Goal: Information Seeking & Learning: Learn about a topic

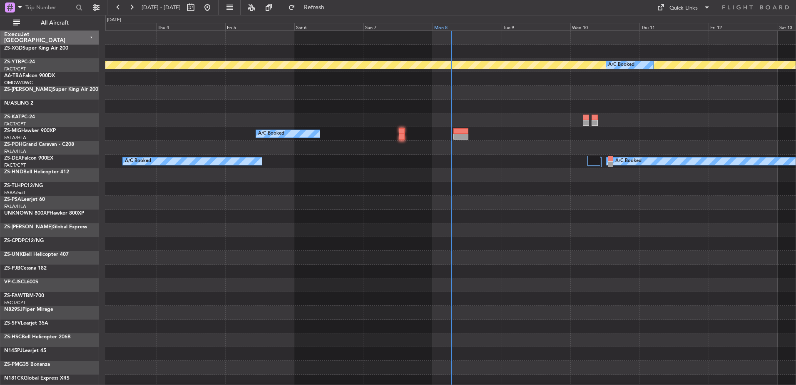
click at [447, 26] on div "Mon 8" at bounding box center [466, 26] width 69 height 7
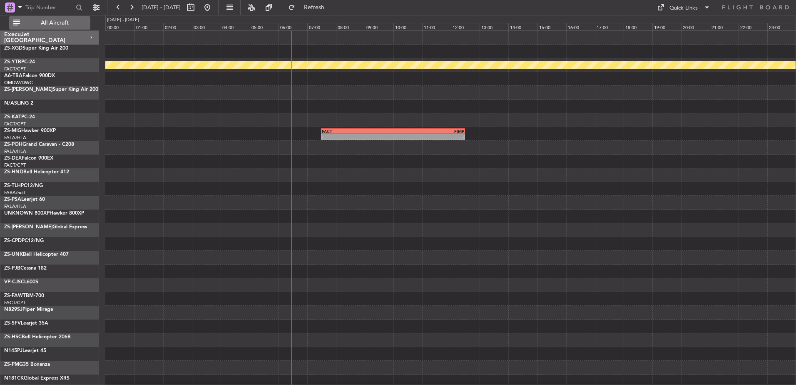
click at [66, 22] on span "All Aircraft" at bounding box center [55, 23] width 66 height 6
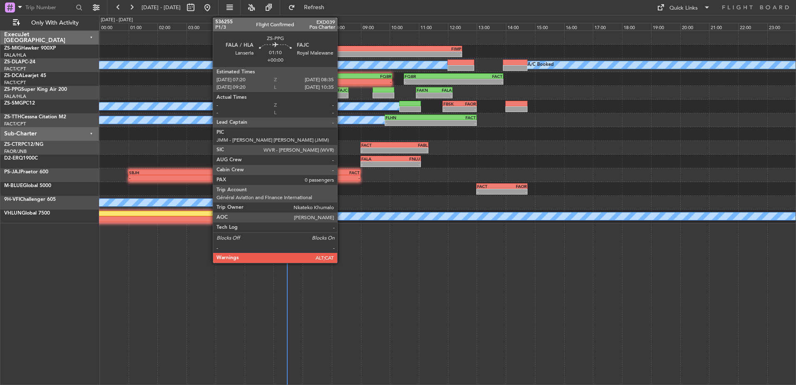
click at [341, 88] on div "FAJC" at bounding box center [338, 89] width 17 height 5
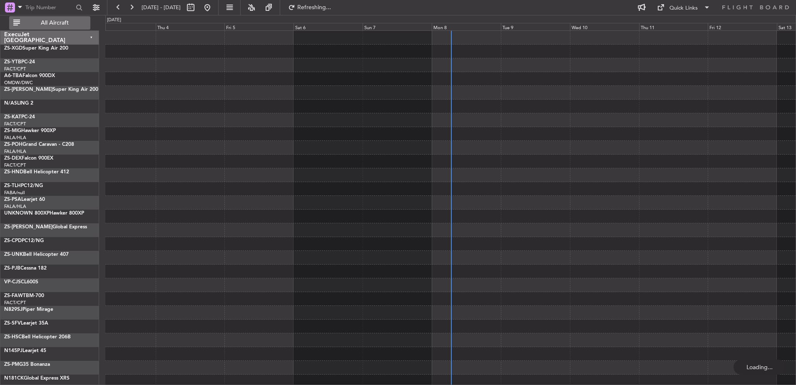
click at [61, 20] on span "All Aircraft" at bounding box center [55, 23] width 66 height 6
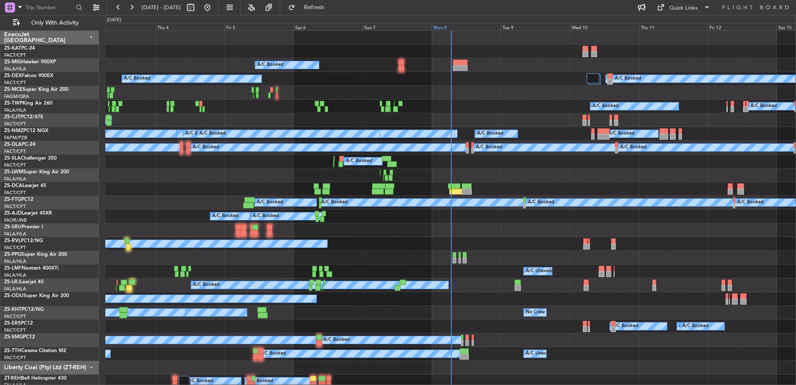
click at [440, 25] on div "Mon 8" at bounding box center [466, 26] width 69 height 7
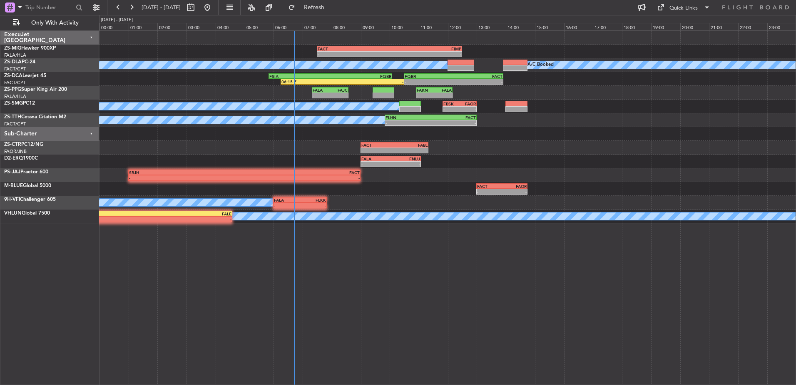
click at [91, 131] on div "Sub-Charter" at bounding box center [49, 134] width 99 height 14
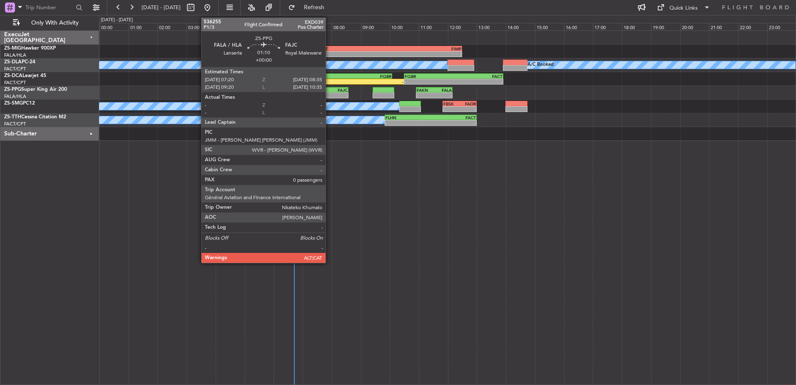
click at [329, 90] on div "FALA" at bounding box center [321, 89] width 17 height 5
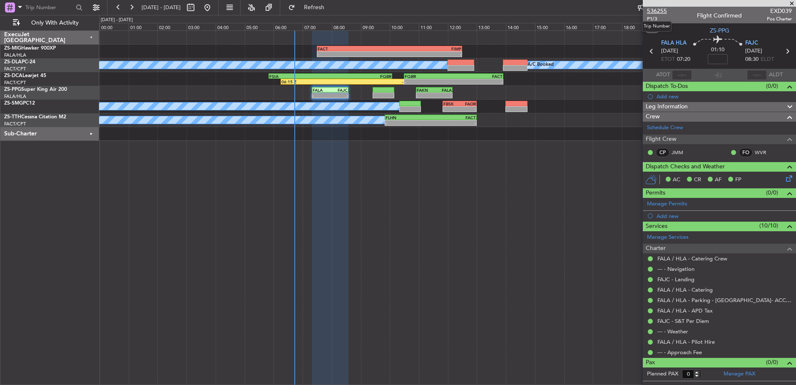
click at [652, 10] on span "536255" at bounding box center [657, 11] width 20 height 9
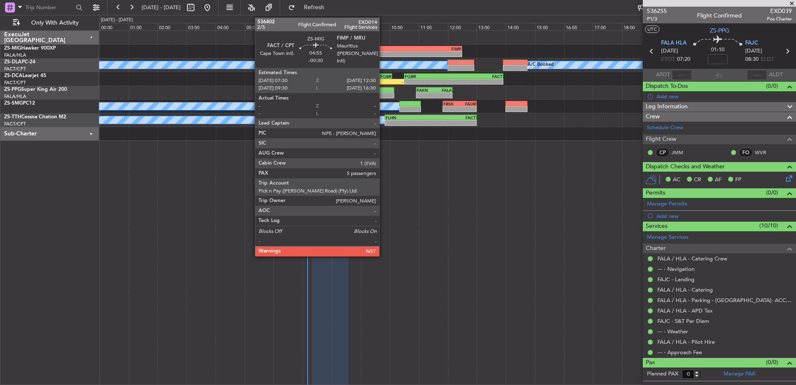
click at [793, 2] on span at bounding box center [791, 3] width 8 height 7
